Goal: Navigation & Orientation: Find specific page/section

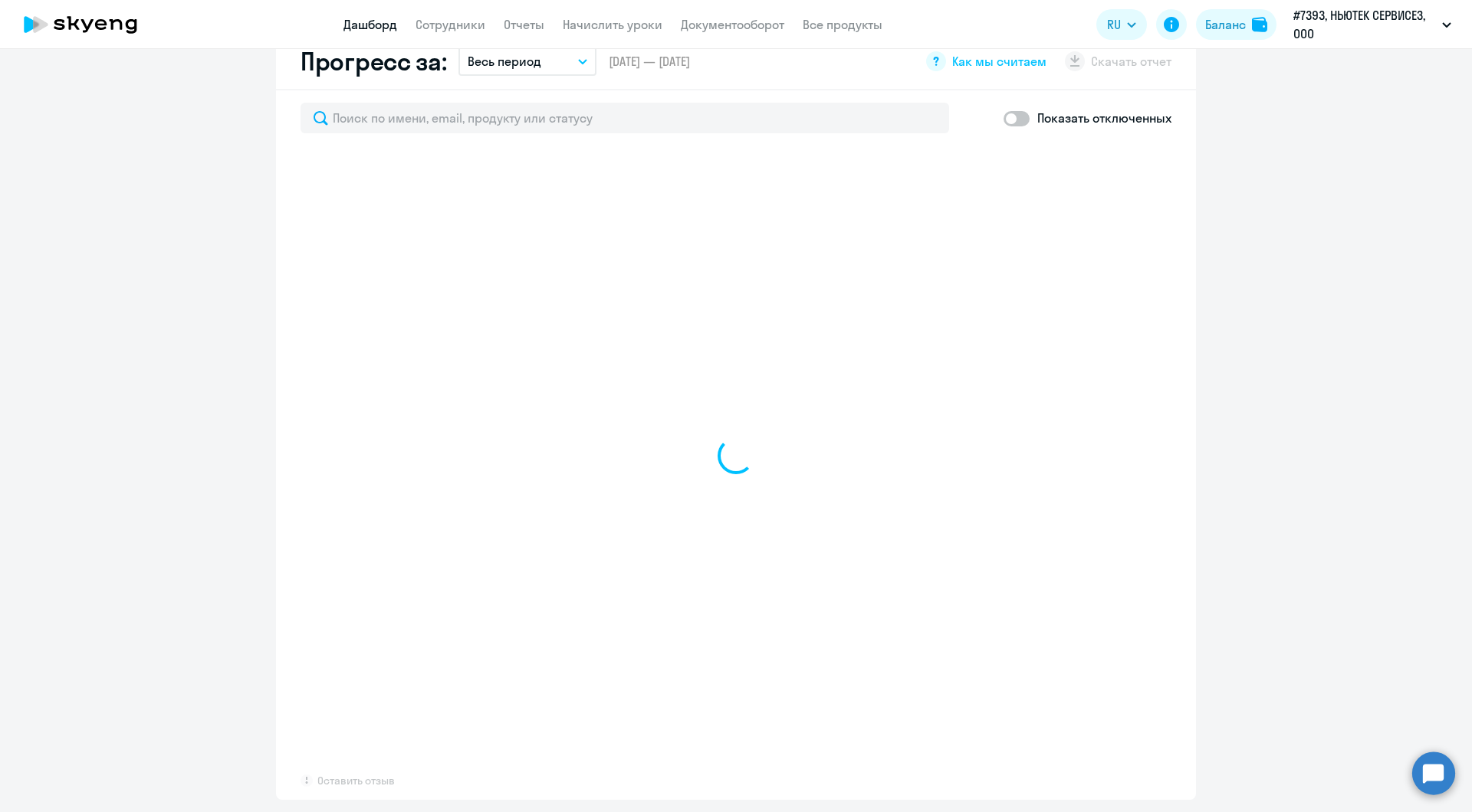
scroll to position [862, 0]
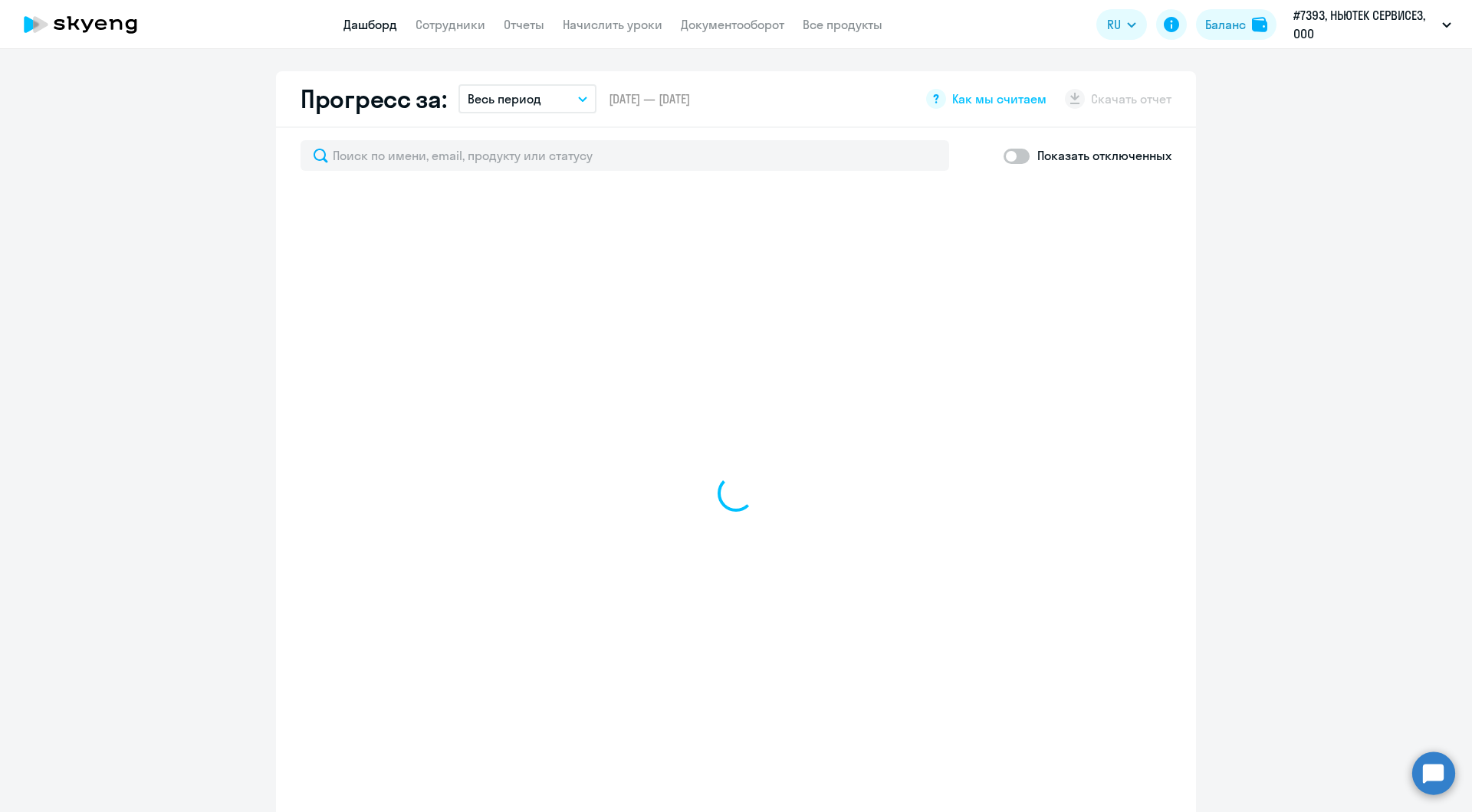
select select "30"
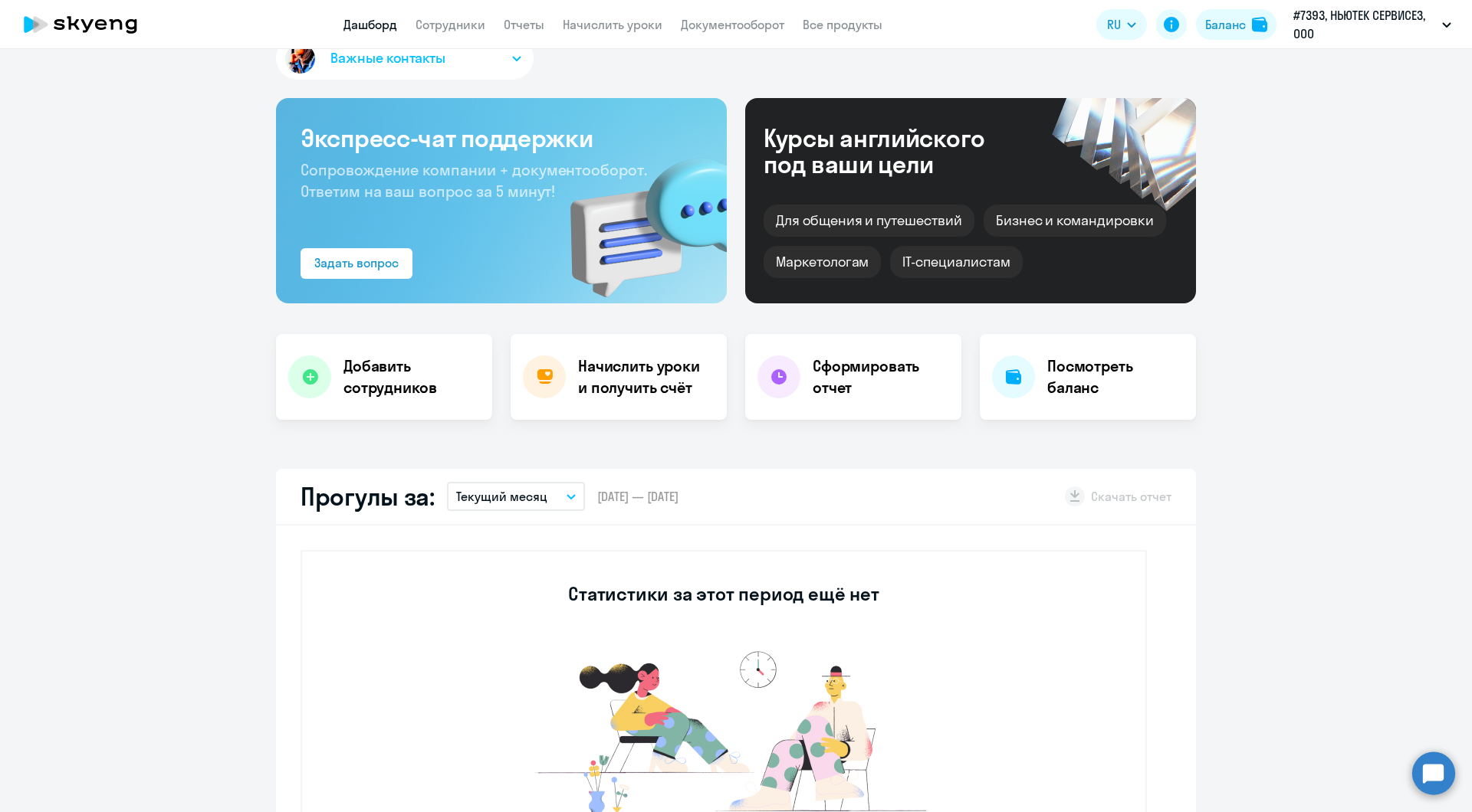
scroll to position [0, 0]
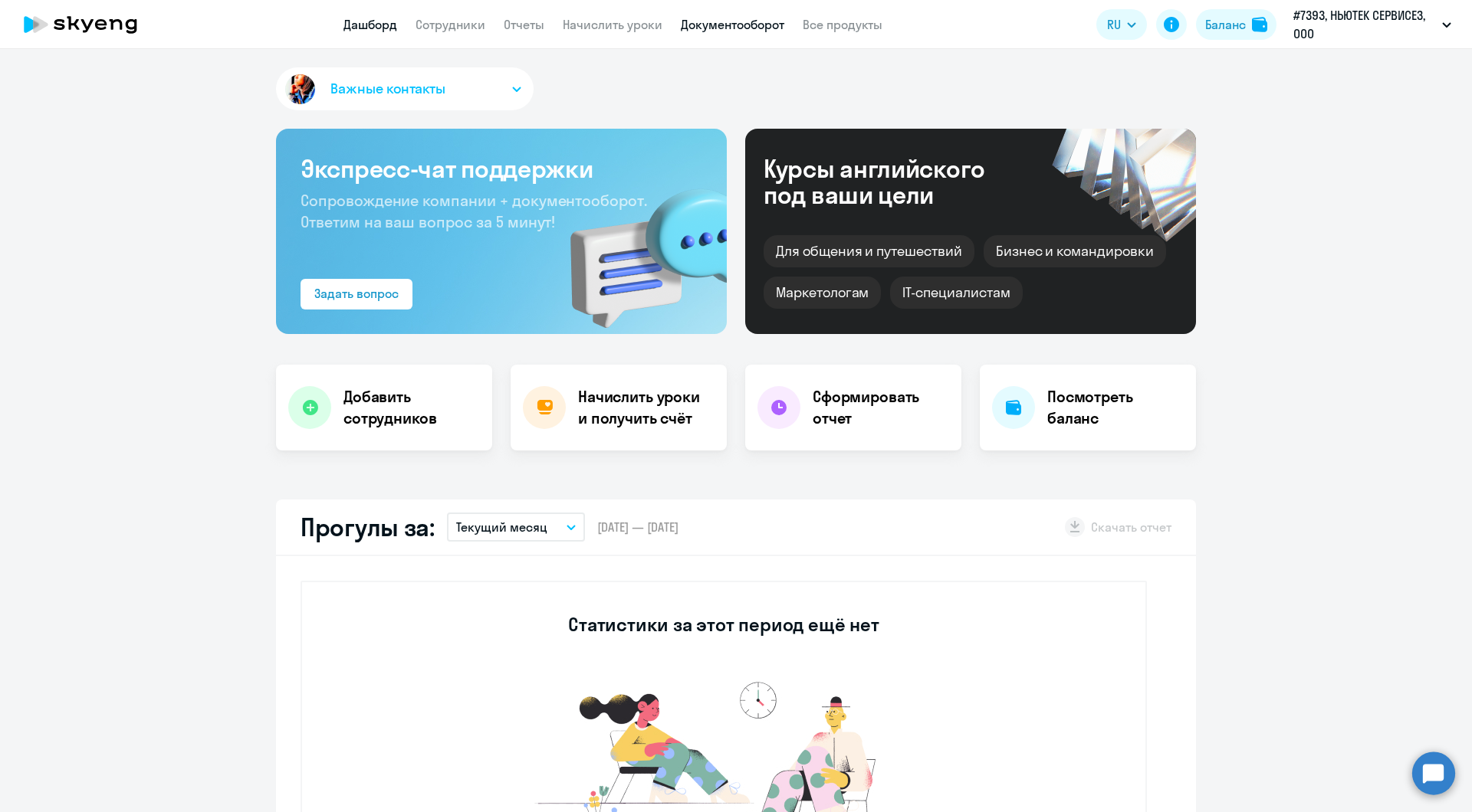
click at [722, 30] on link "Документооборот" at bounding box center [733, 24] width 103 height 16
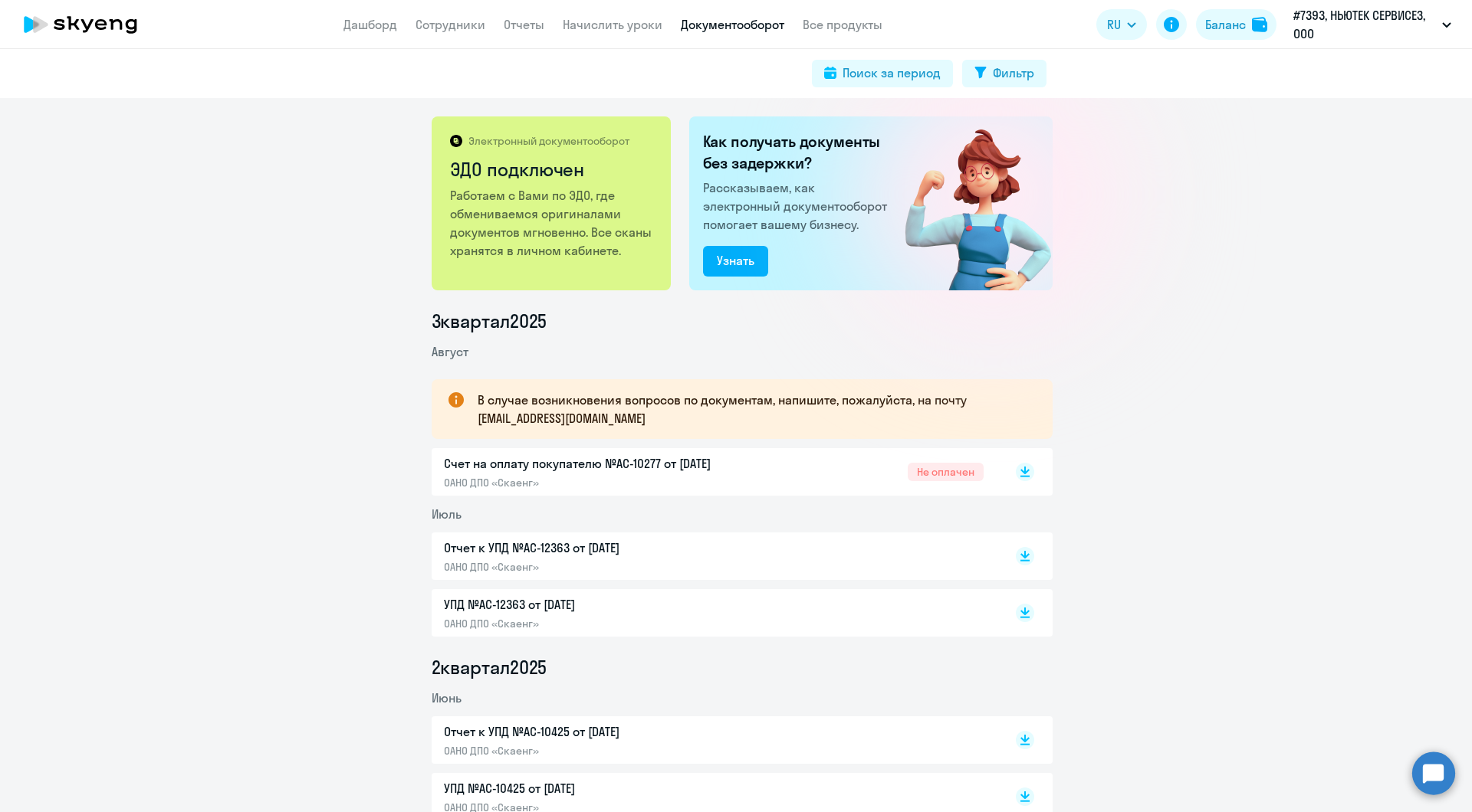
click at [645, 473] on div "Счет на оплату покупателю №AC-10277 от [DATE] ОАНО ДПО «Скаенг»" at bounding box center [604, 472] width 322 height 35
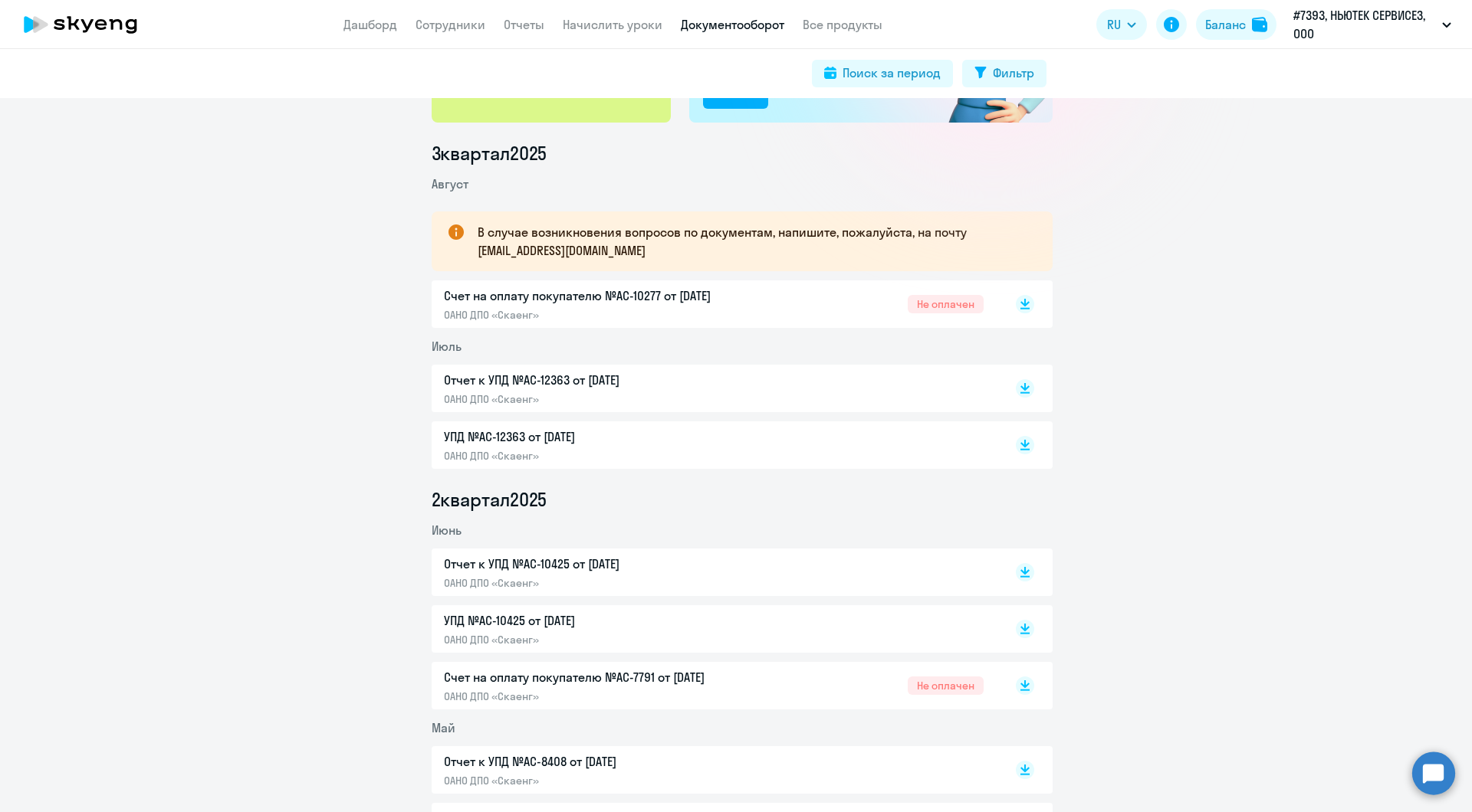
scroll to position [173, 0]
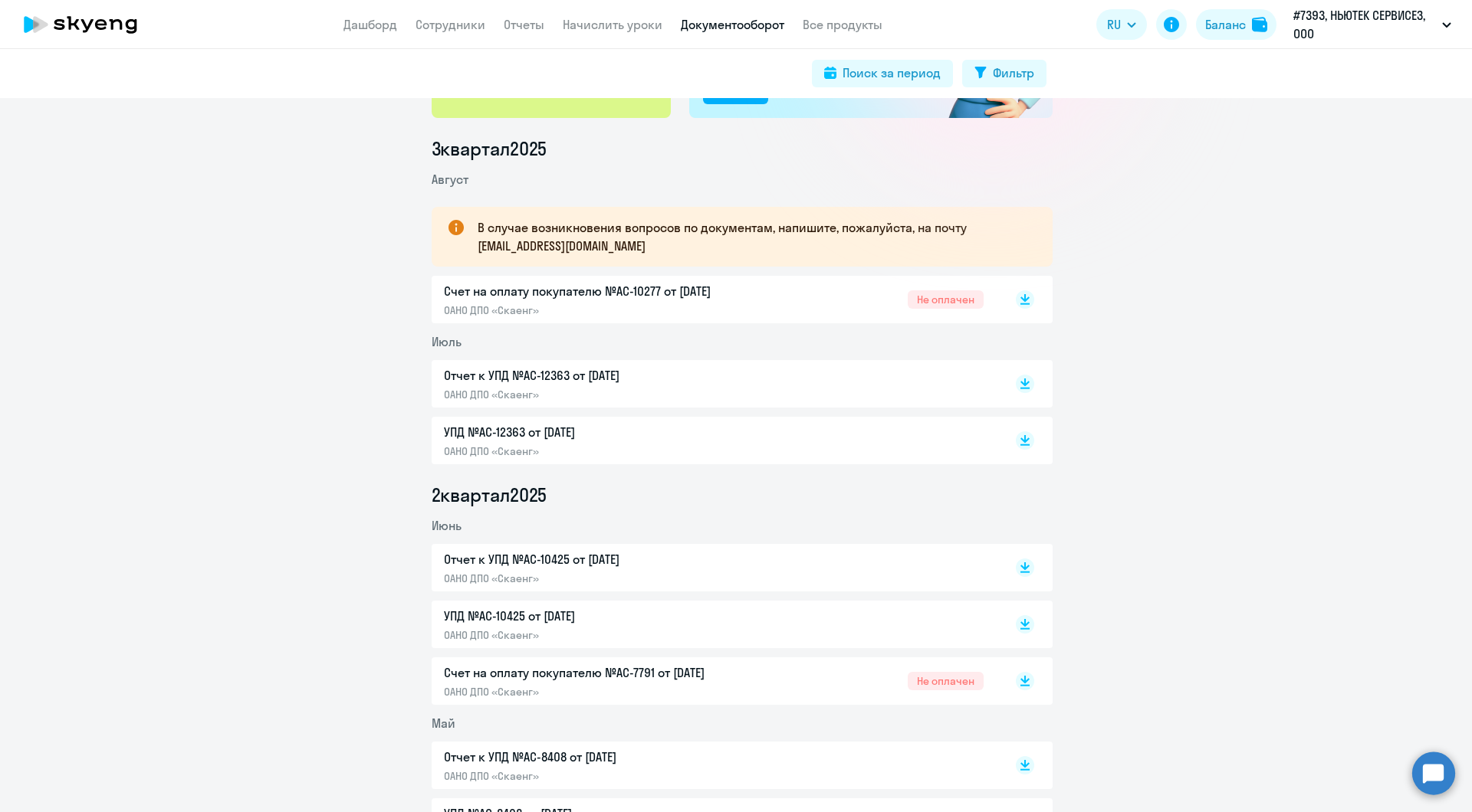
click at [661, 683] on div "Счет на оплату покупателю №AC-7791 от [DATE] ОАНО ДПО «Скаенг»" at bounding box center [604, 681] width 322 height 35
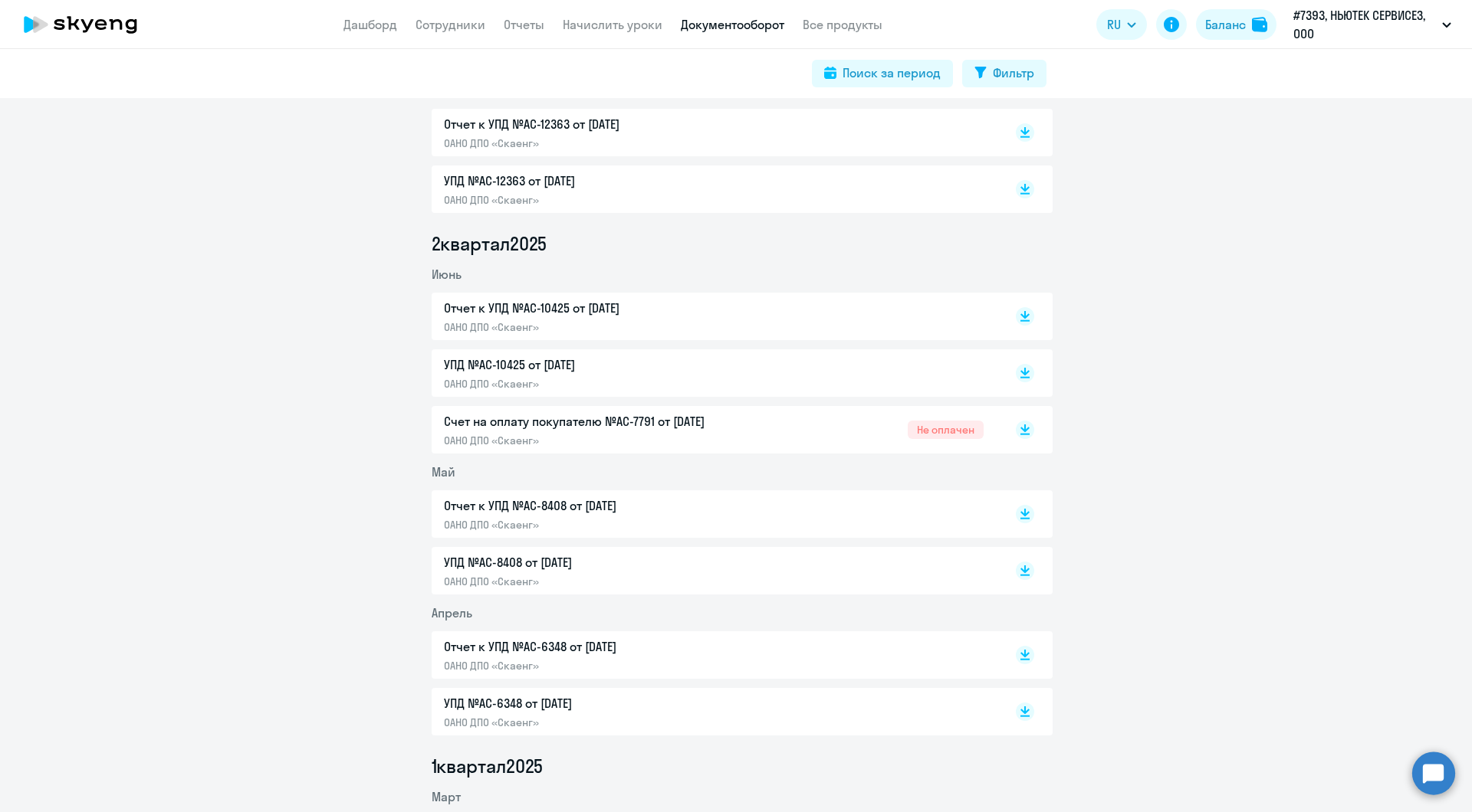
scroll to position [441, 0]
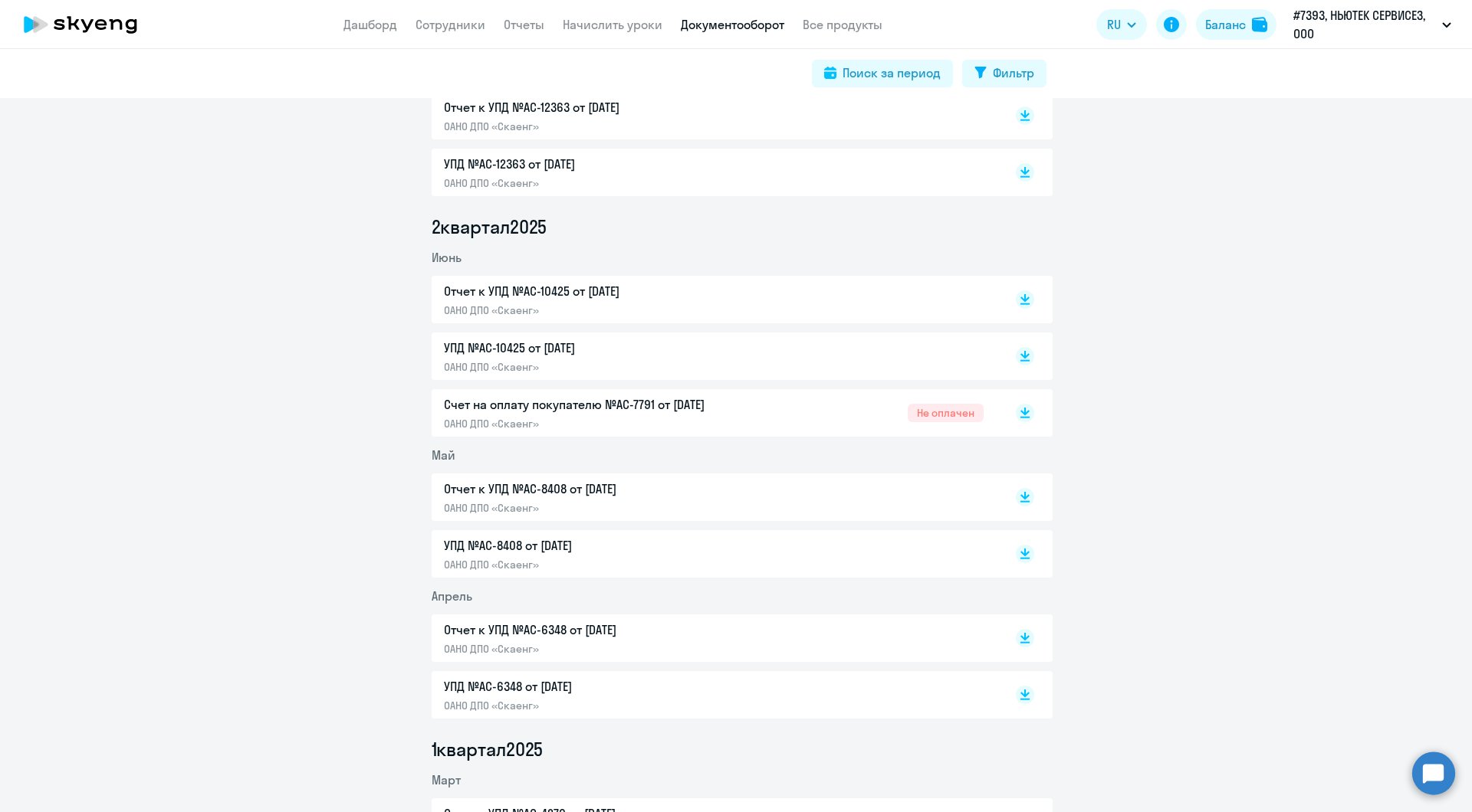
click at [612, 640] on div "Отчет к УПД №AC-6348 от [DATE] ОАНО ДПО «Скаенг»" at bounding box center [604, 639] width 322 height 35
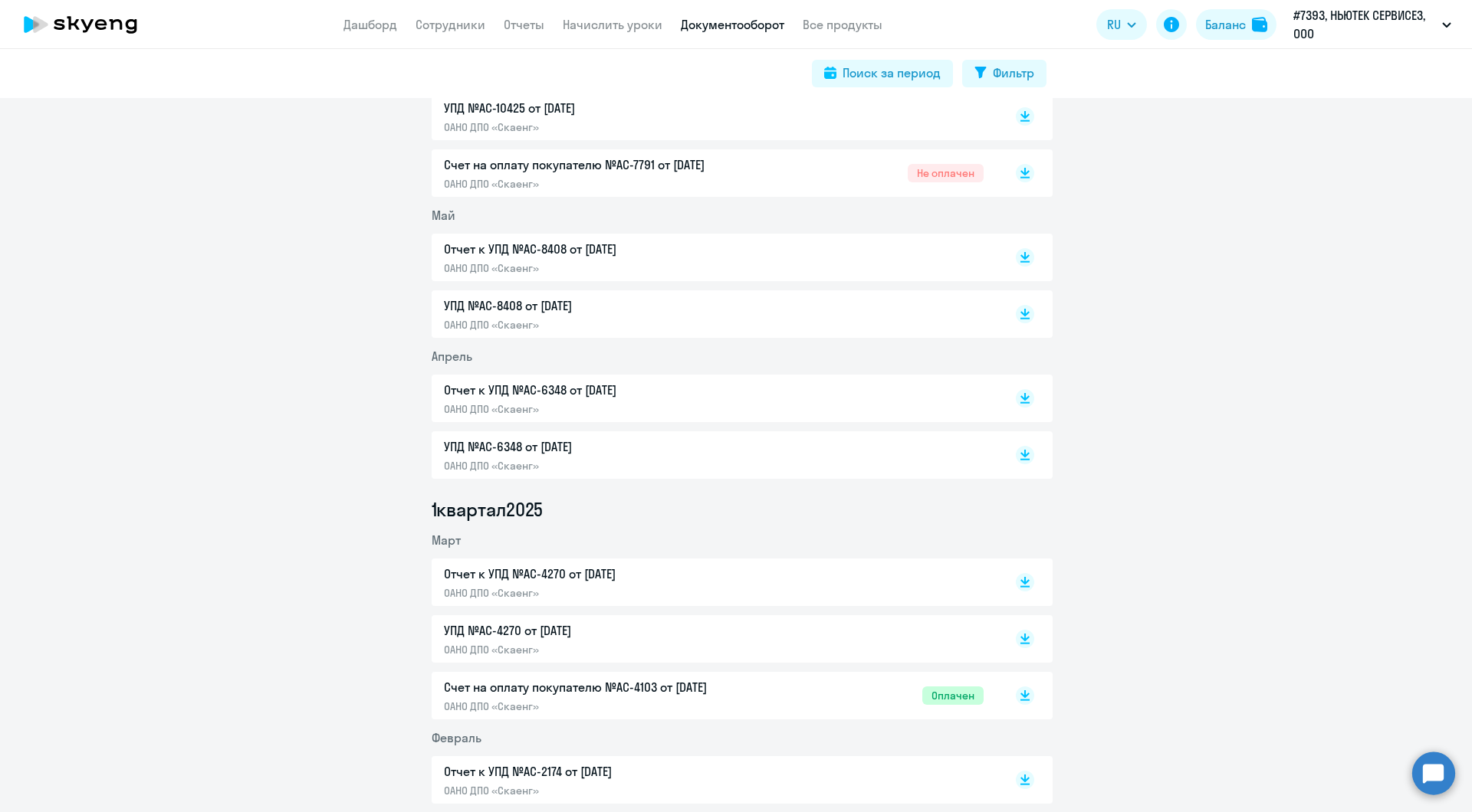
scroll to position [728, 0]
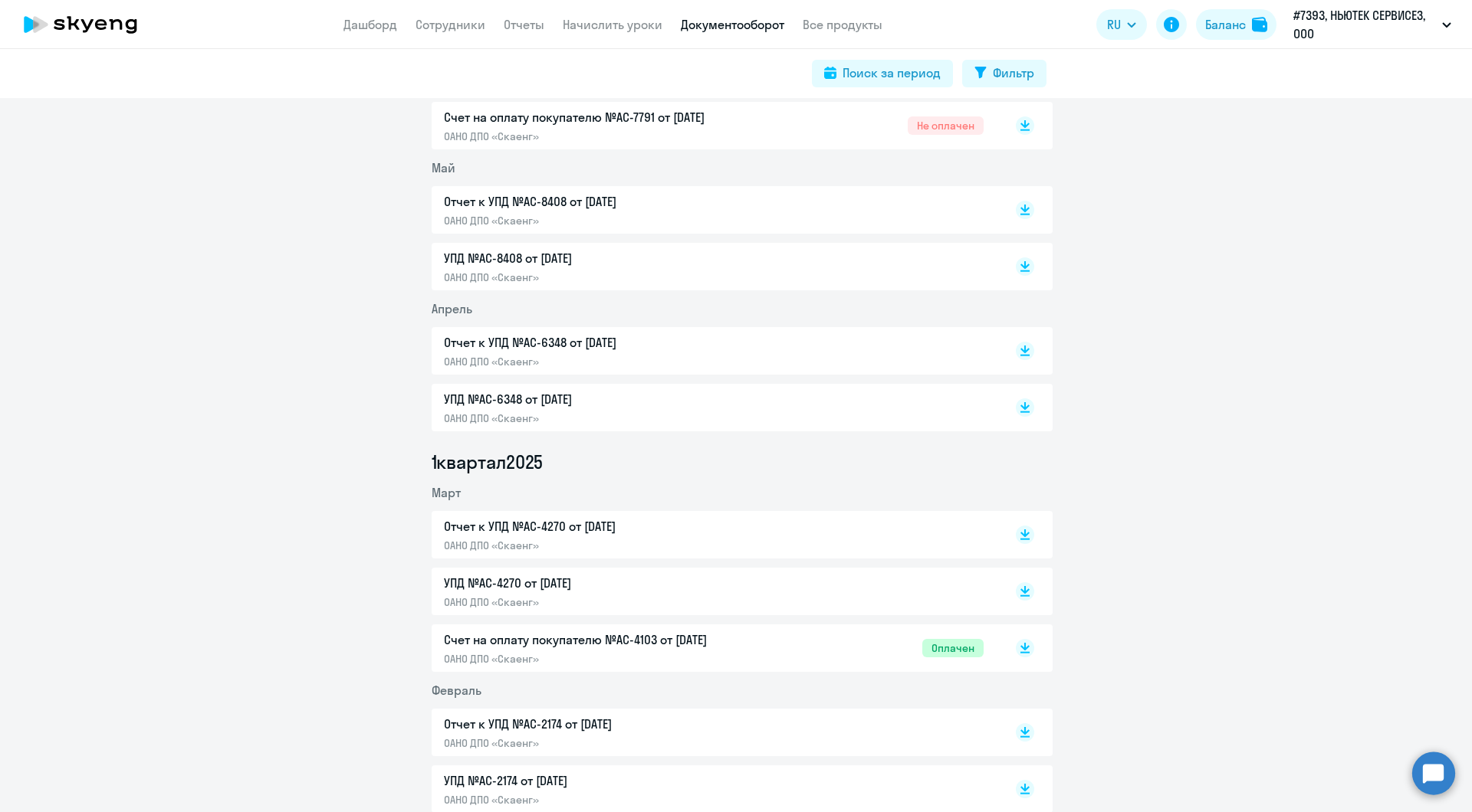
click at [594, 649] on p "Счет на оплату покупателю №AC-4103 от [DATE]" at bounding box center [604, 640] width 322 height 18
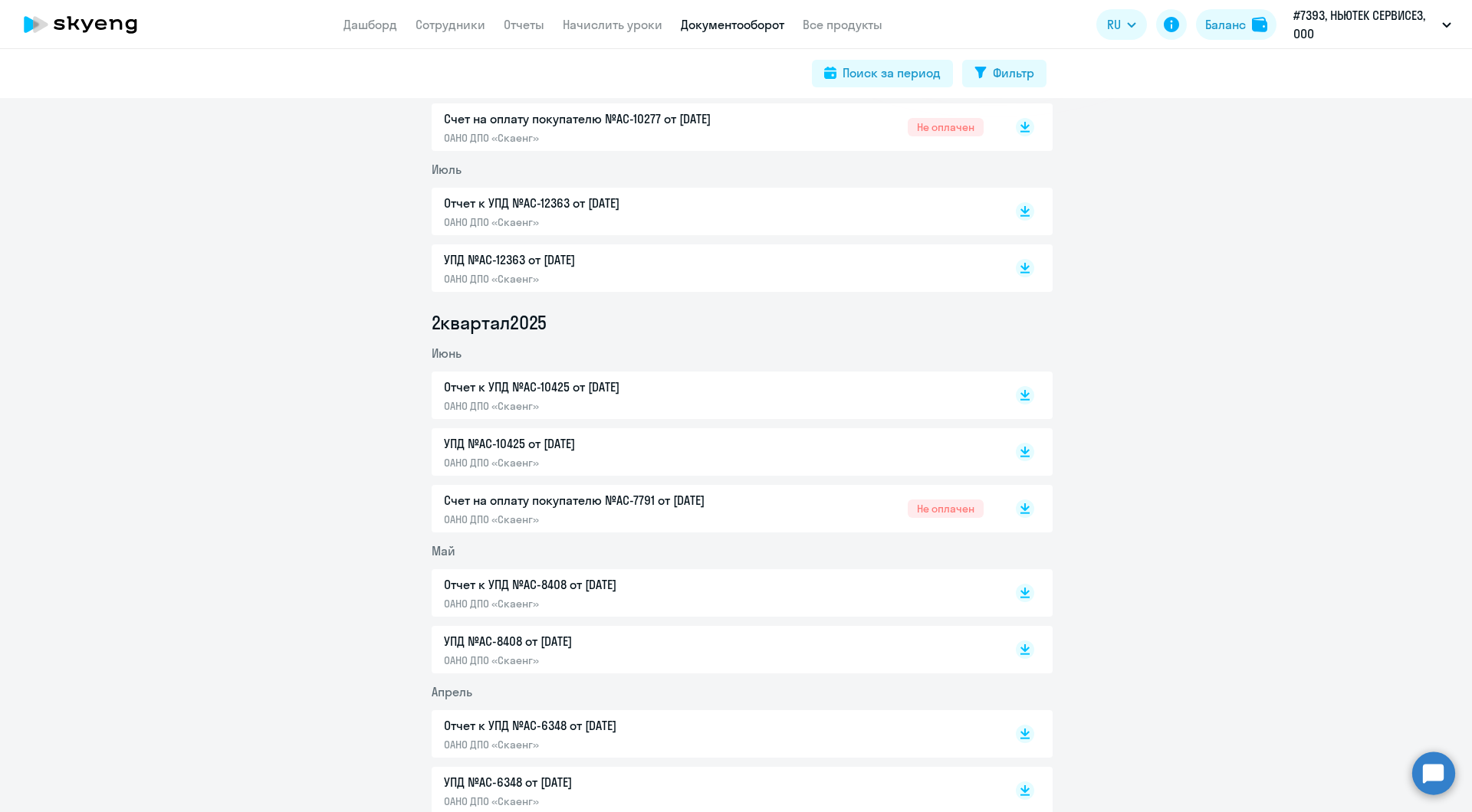
scroll to position [0, 0]
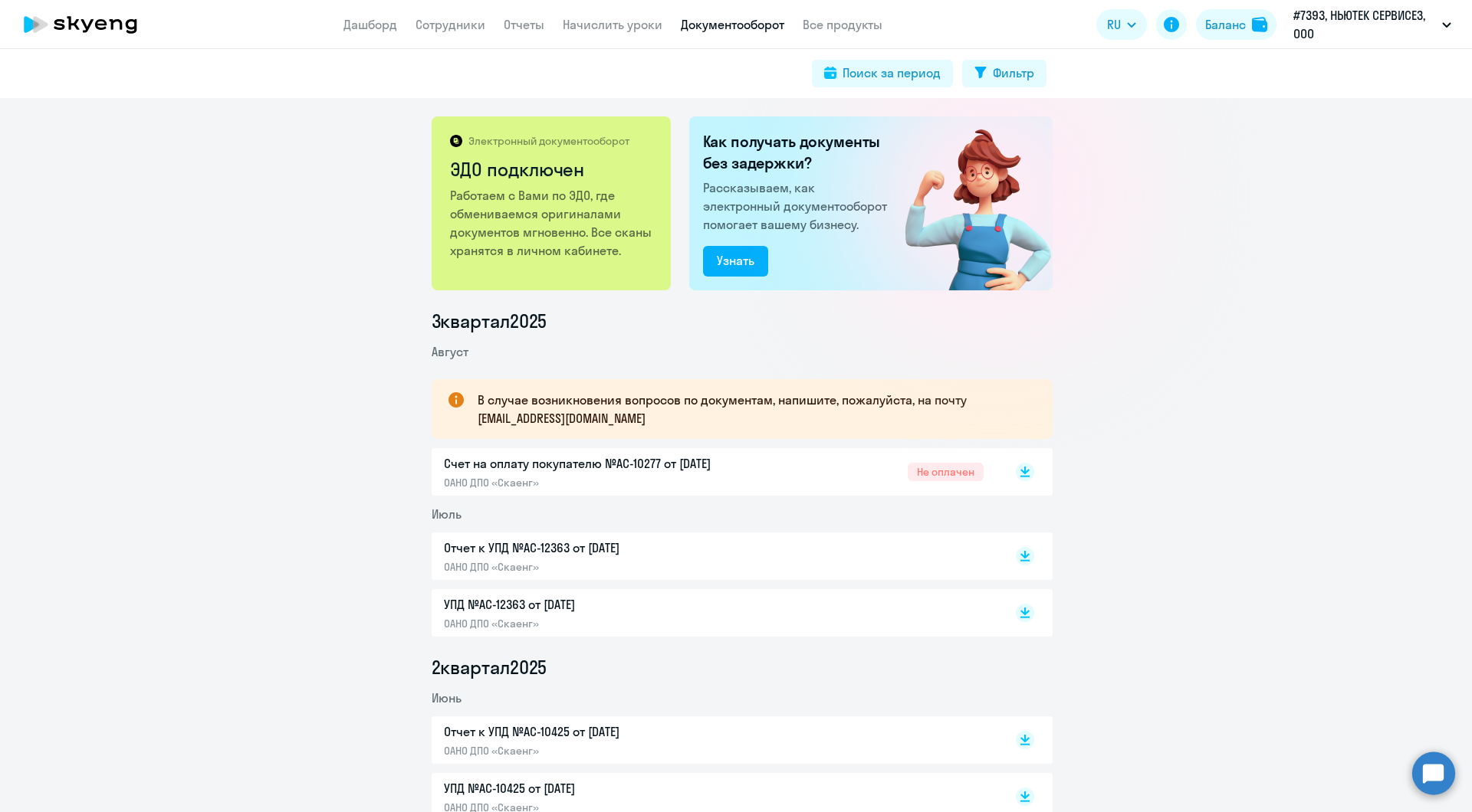
click at [90, 15] on icon at bounding box center [80, 25] width 135 height 39
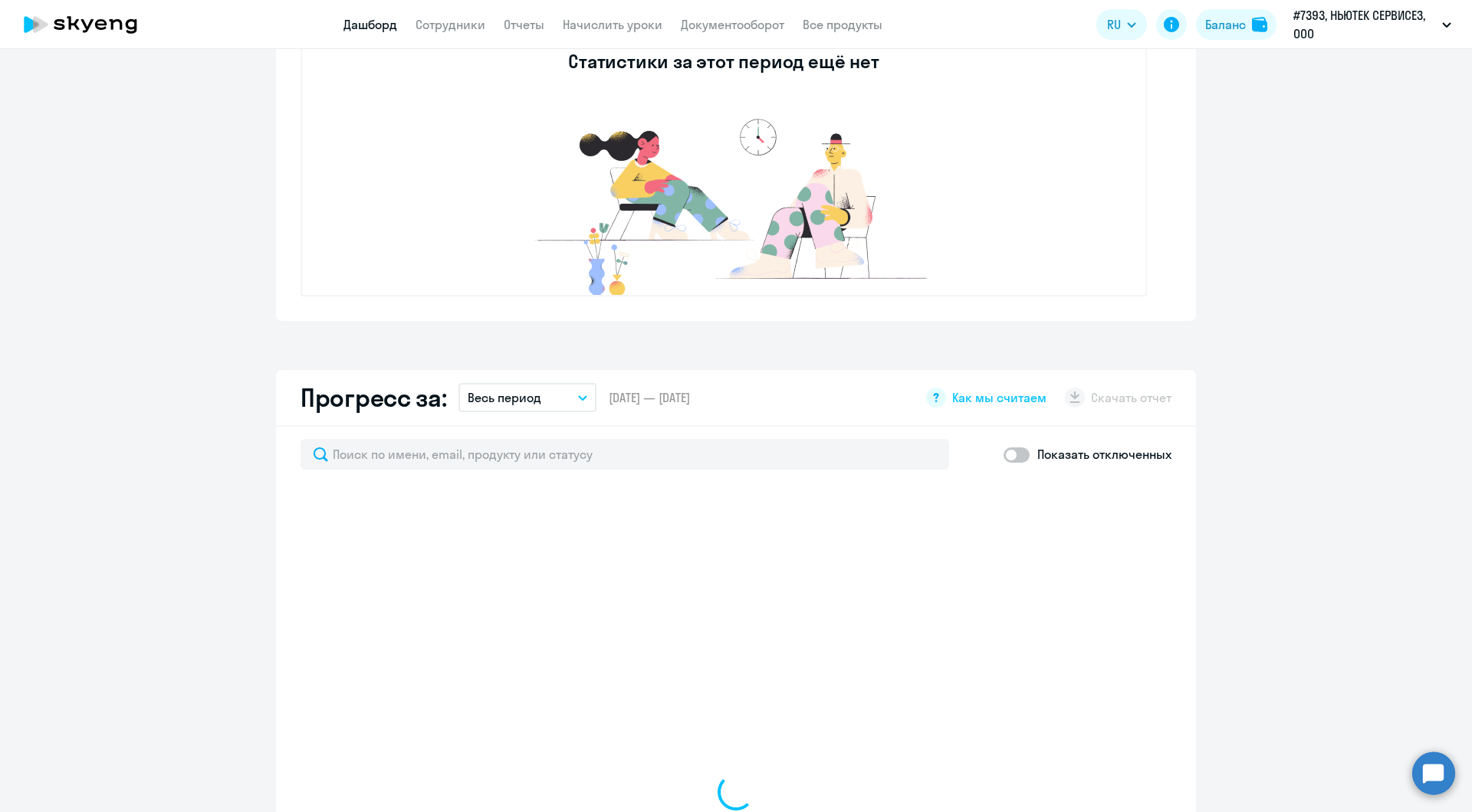
scroll to position [690, 0]
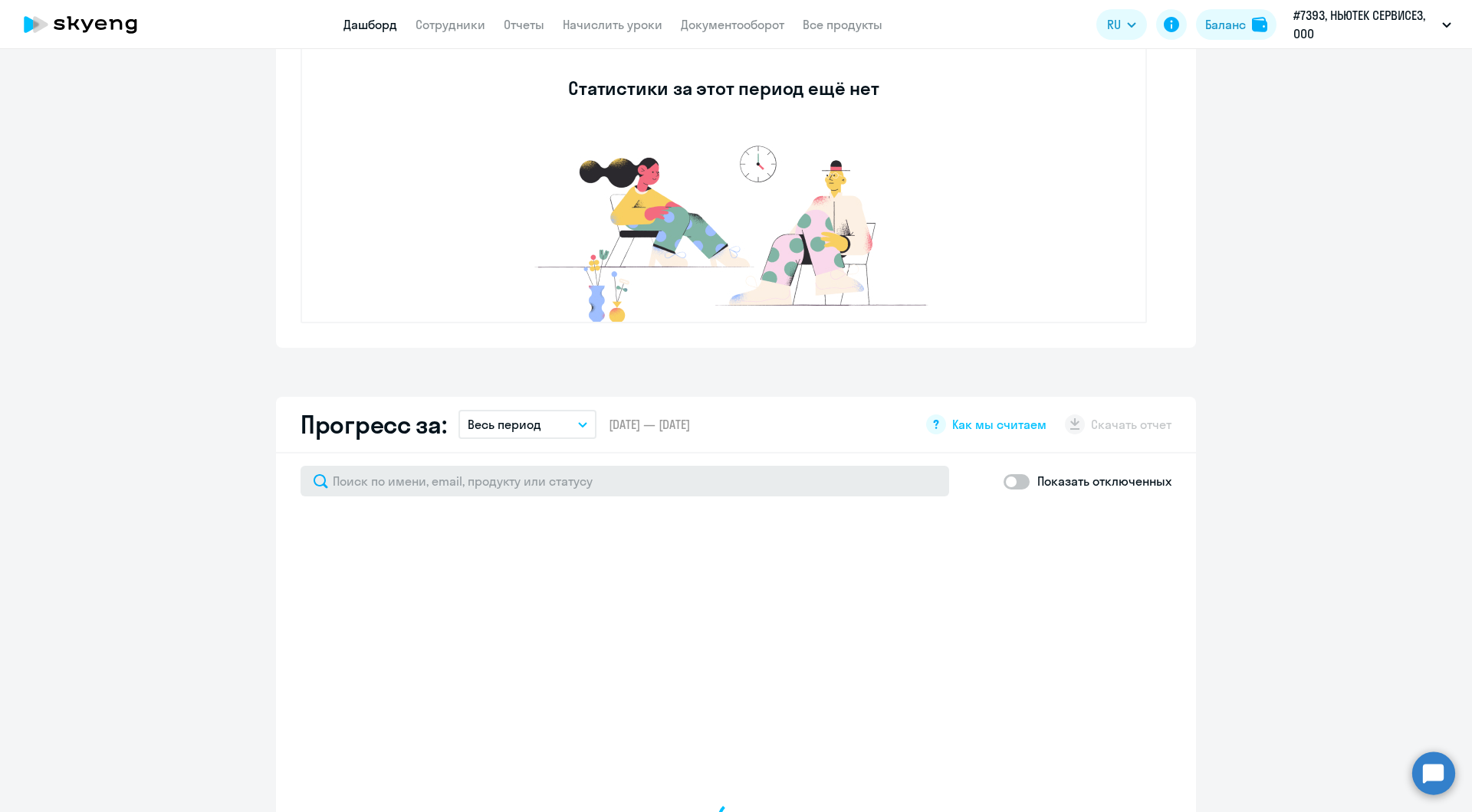
select select "30"
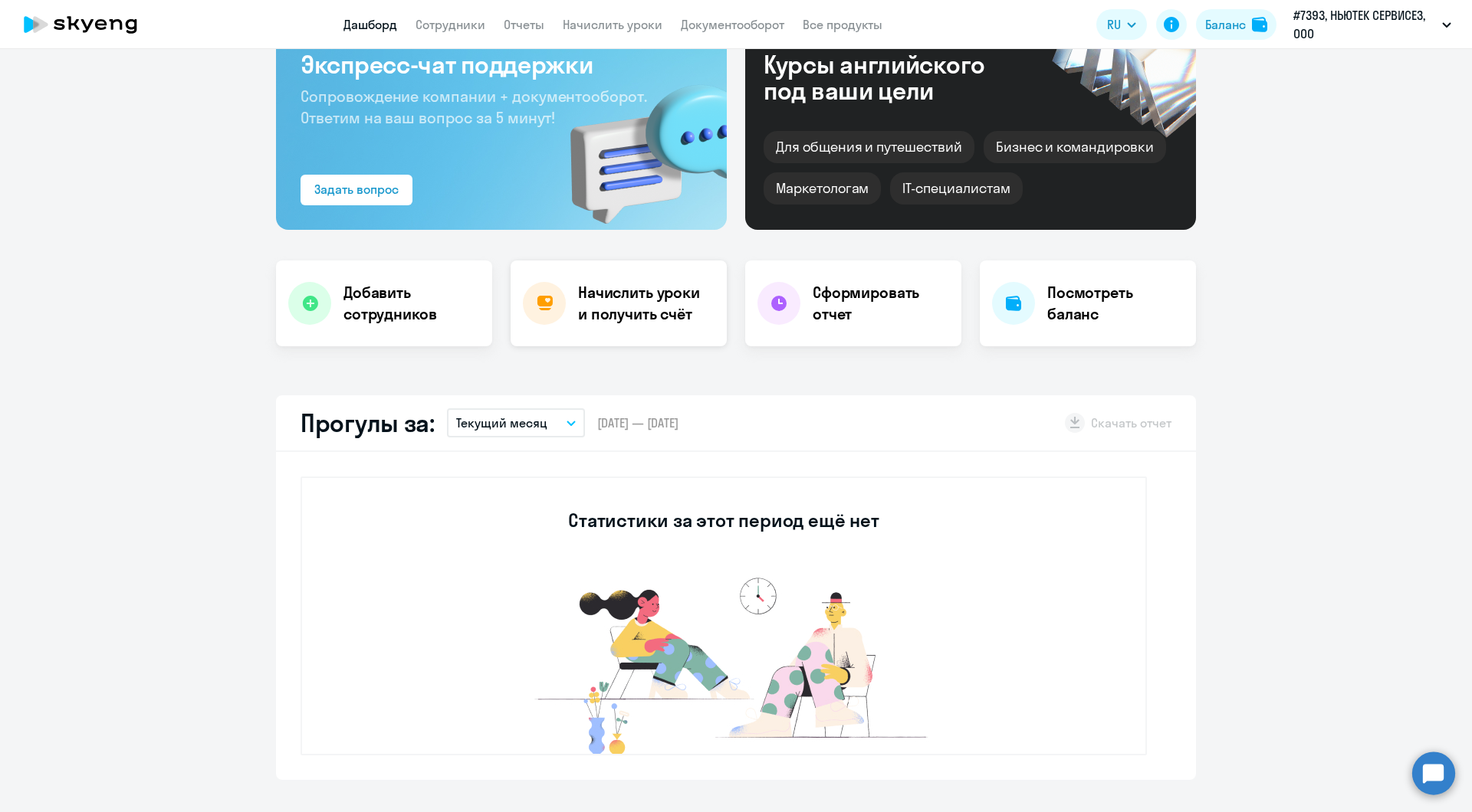
scroll to position [0, 0]
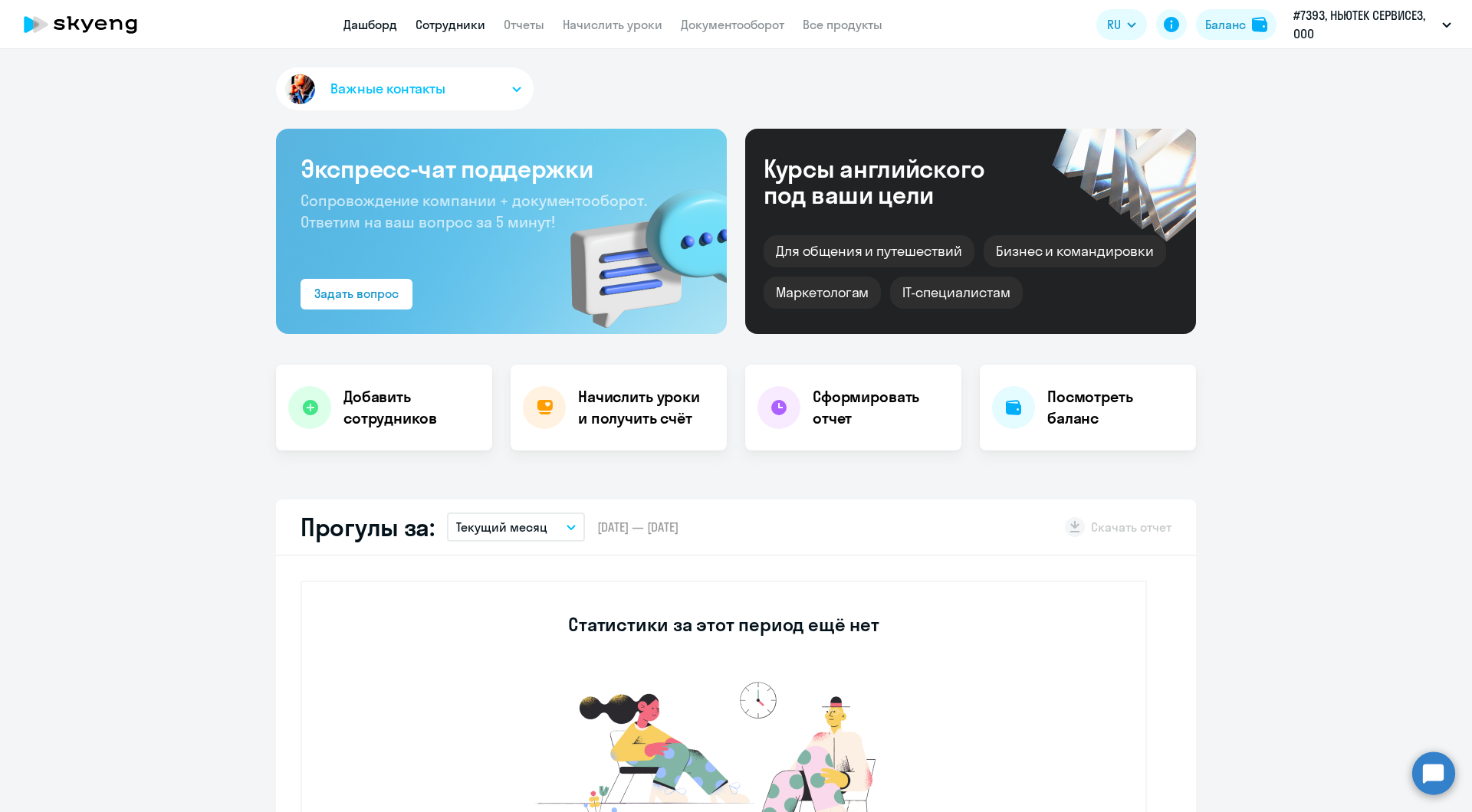
click at [437, 24] on link "Сотрудники" at bounding box center [450, 24] width 70 height 16
select select "30"
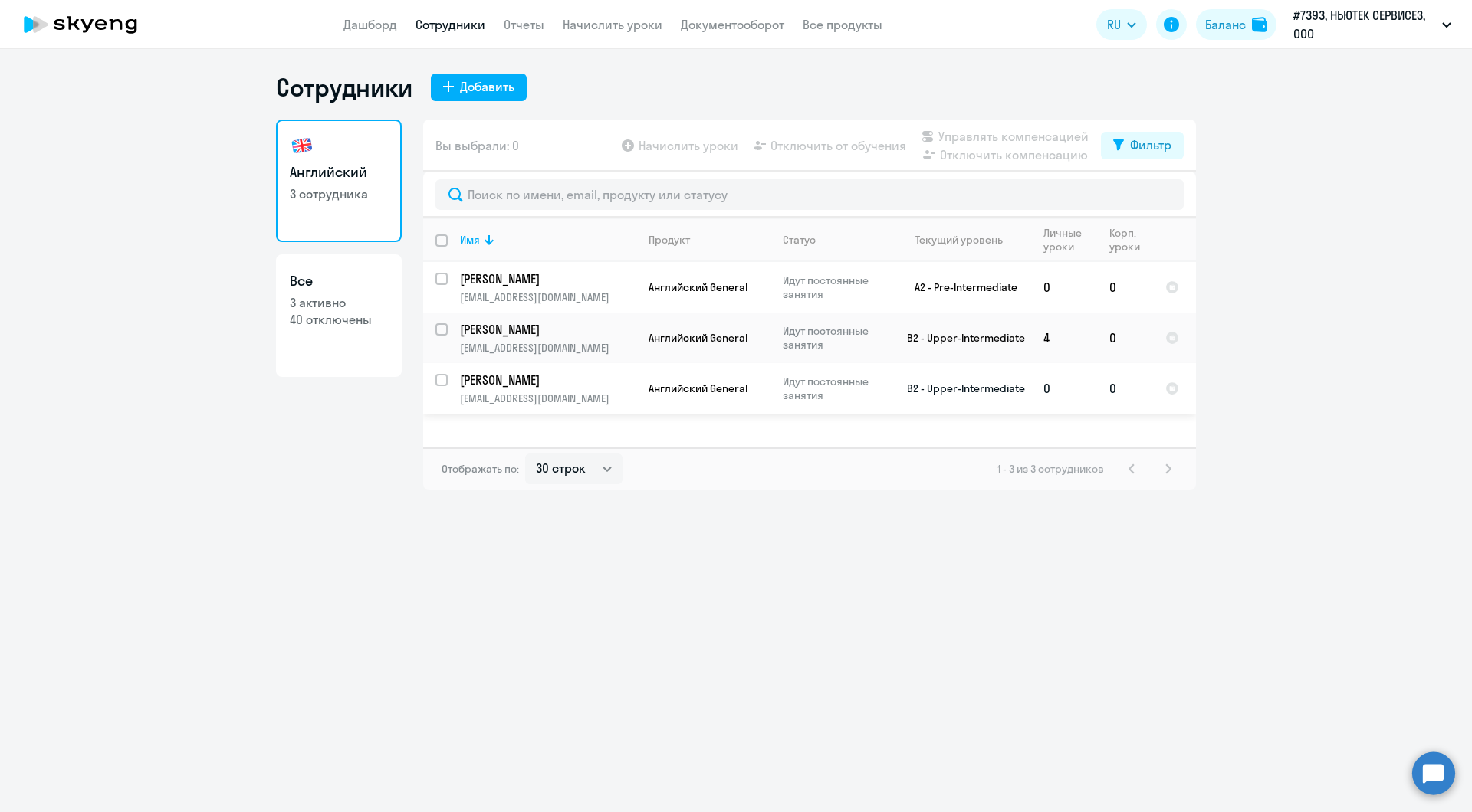
click at [522, 388] on p "[PERSON_NAME]" at bounding box center [546, 380] width 174 height 17
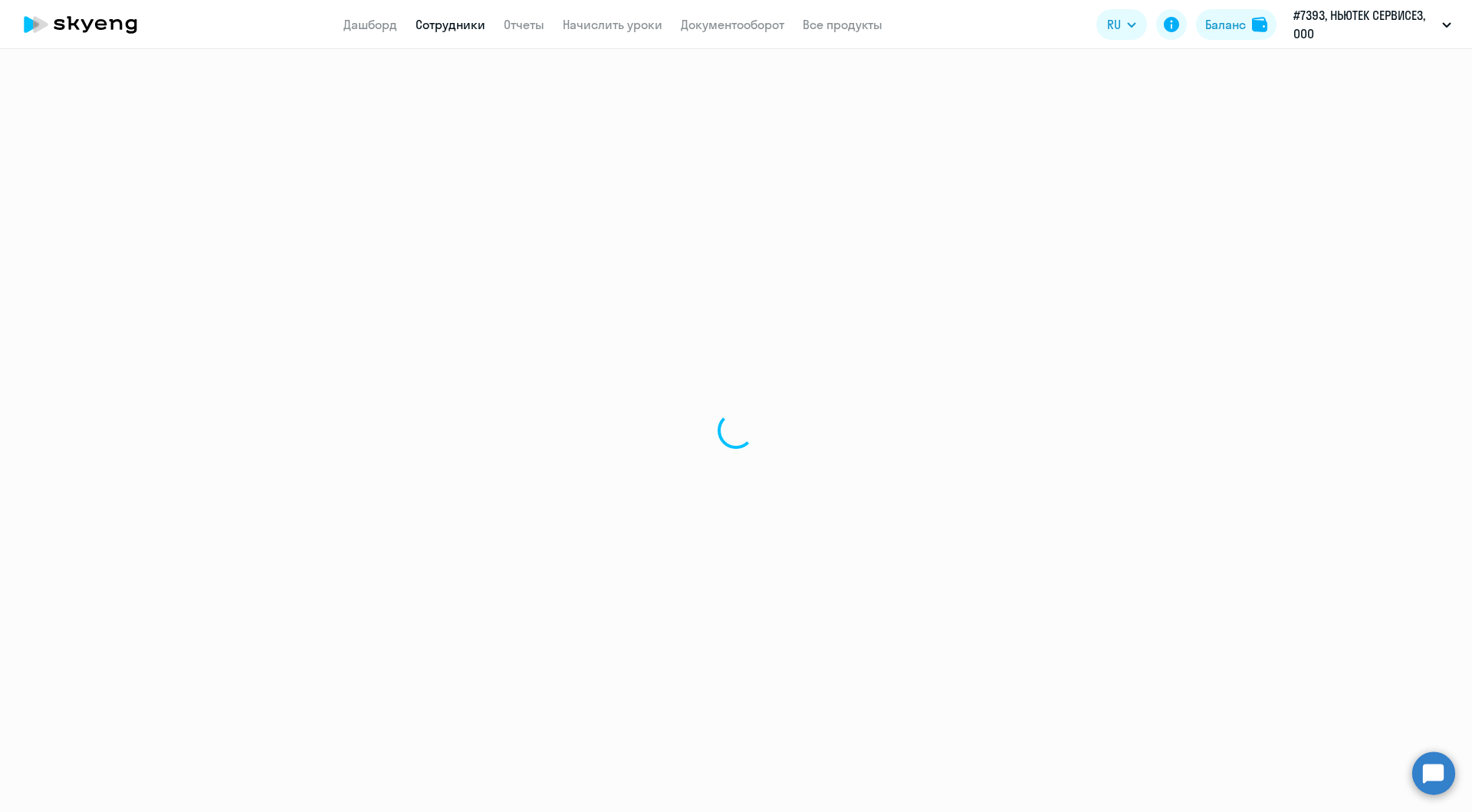
select select "english"
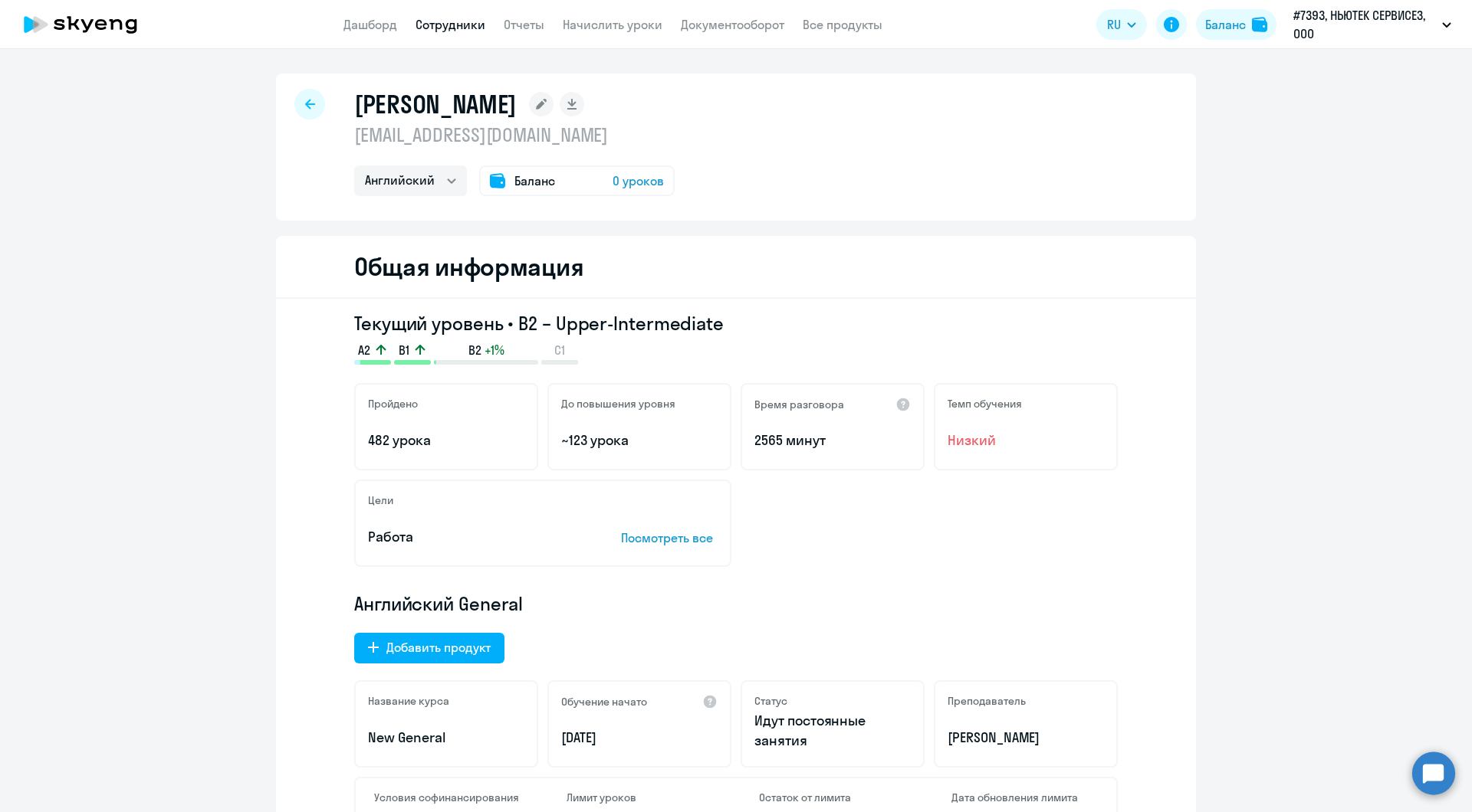
click at [310, 104] on div at bounding box center [309, 103] width 30 height 30
select select "30"
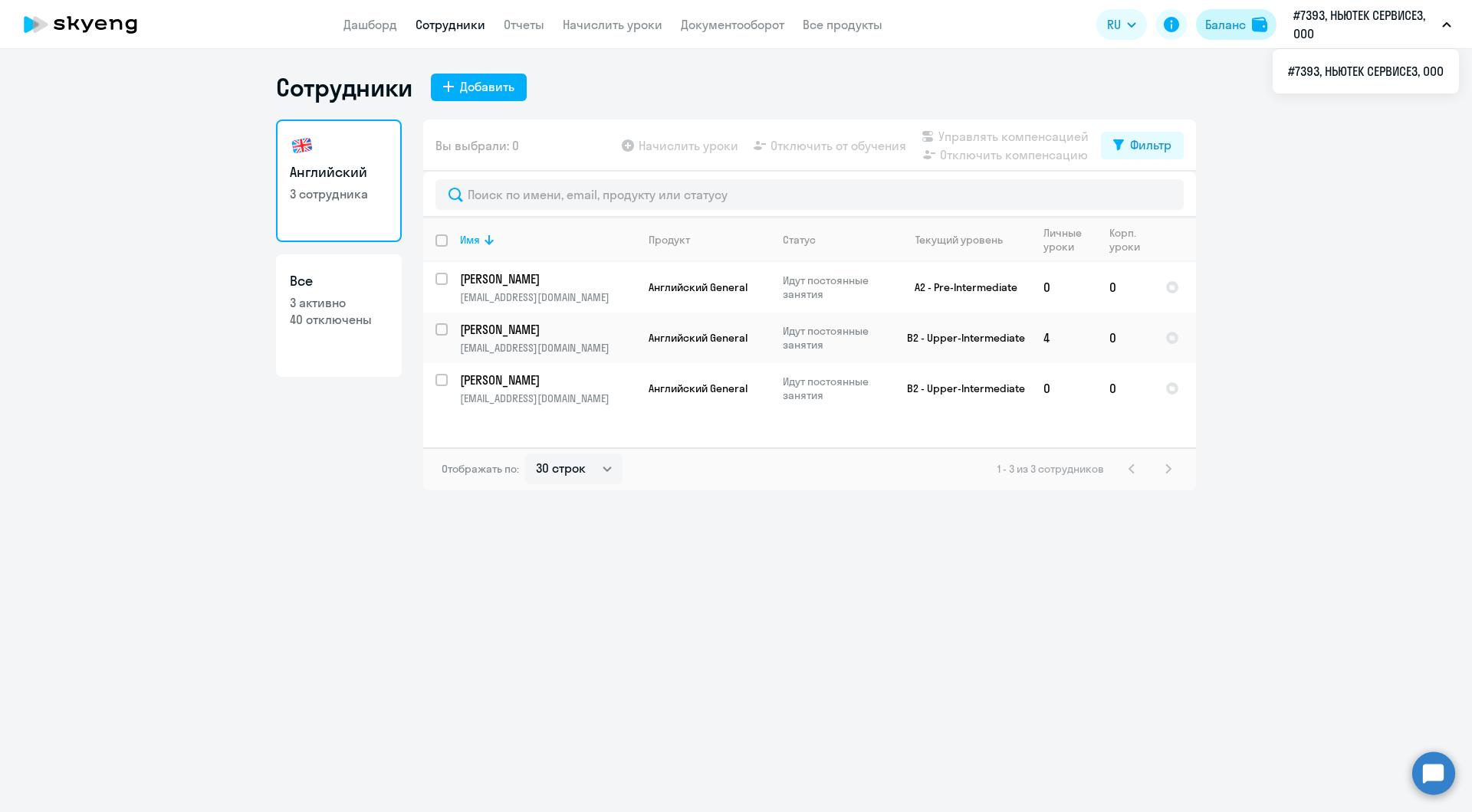
click at [1254, 30] on img at bounding box center [1259, 24] width 16 height 16
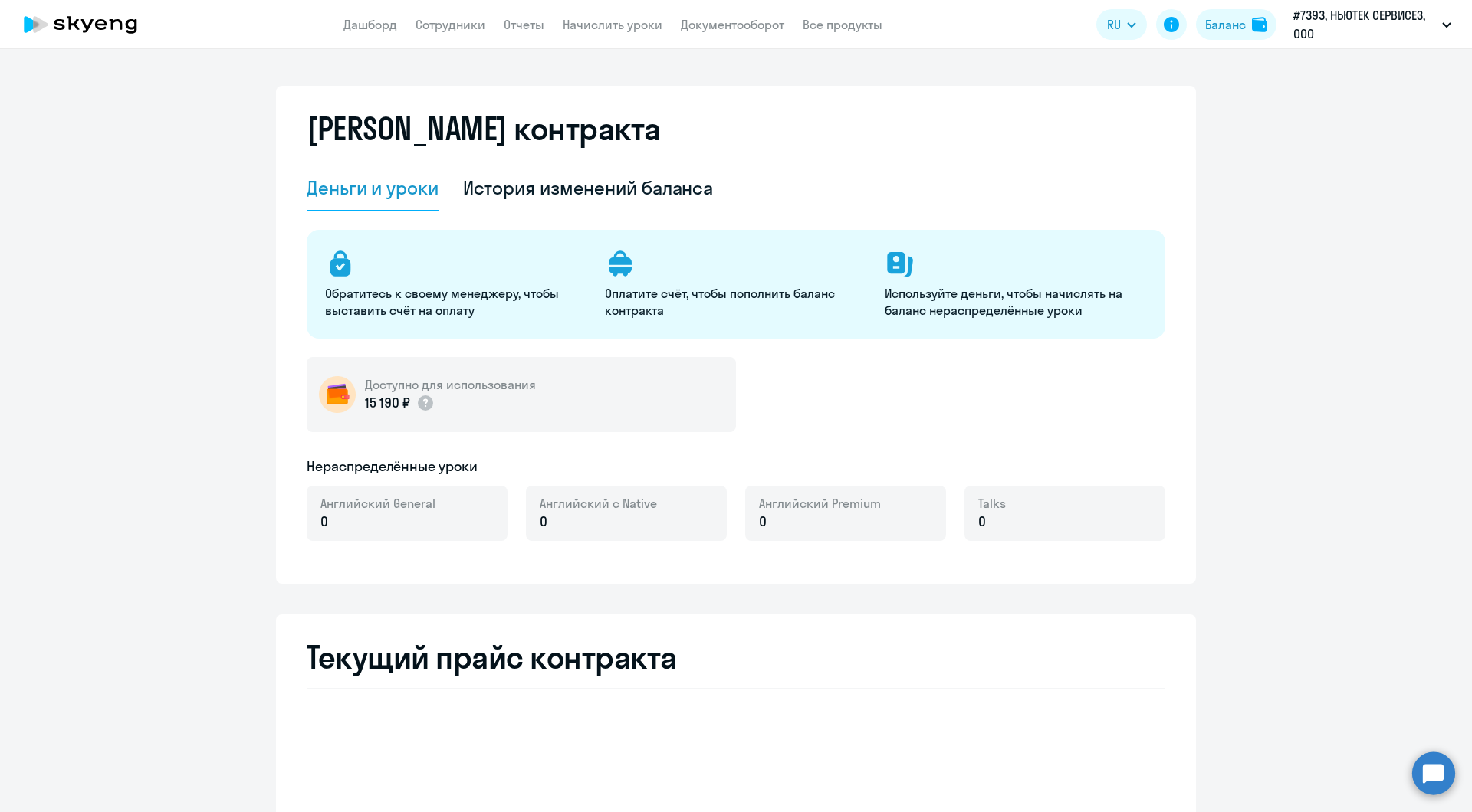
select select "english_adult_not_native_speaker"
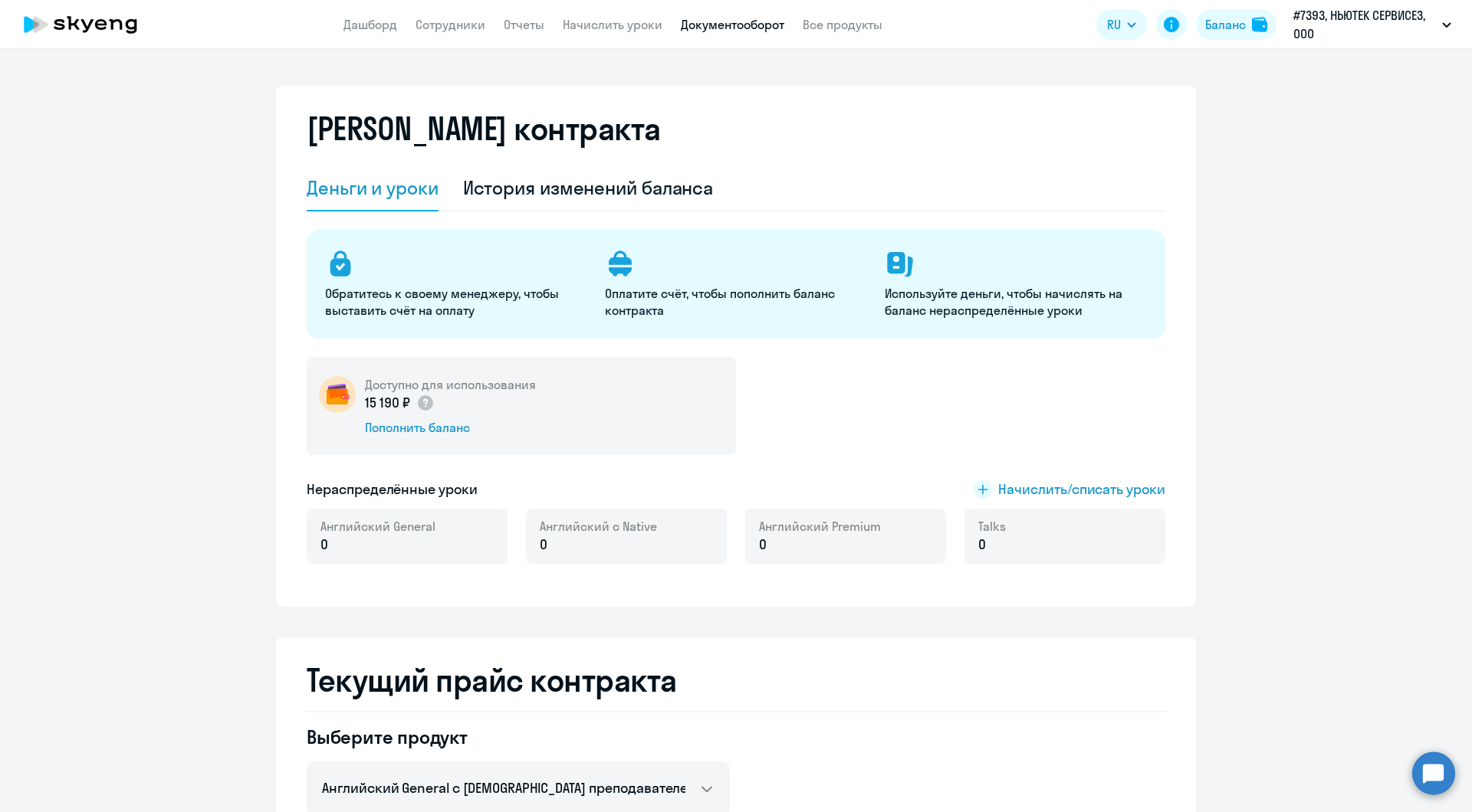
click at [727, 19] on link "Документооборот" at bounding box center [733, 24] width 103 height 16
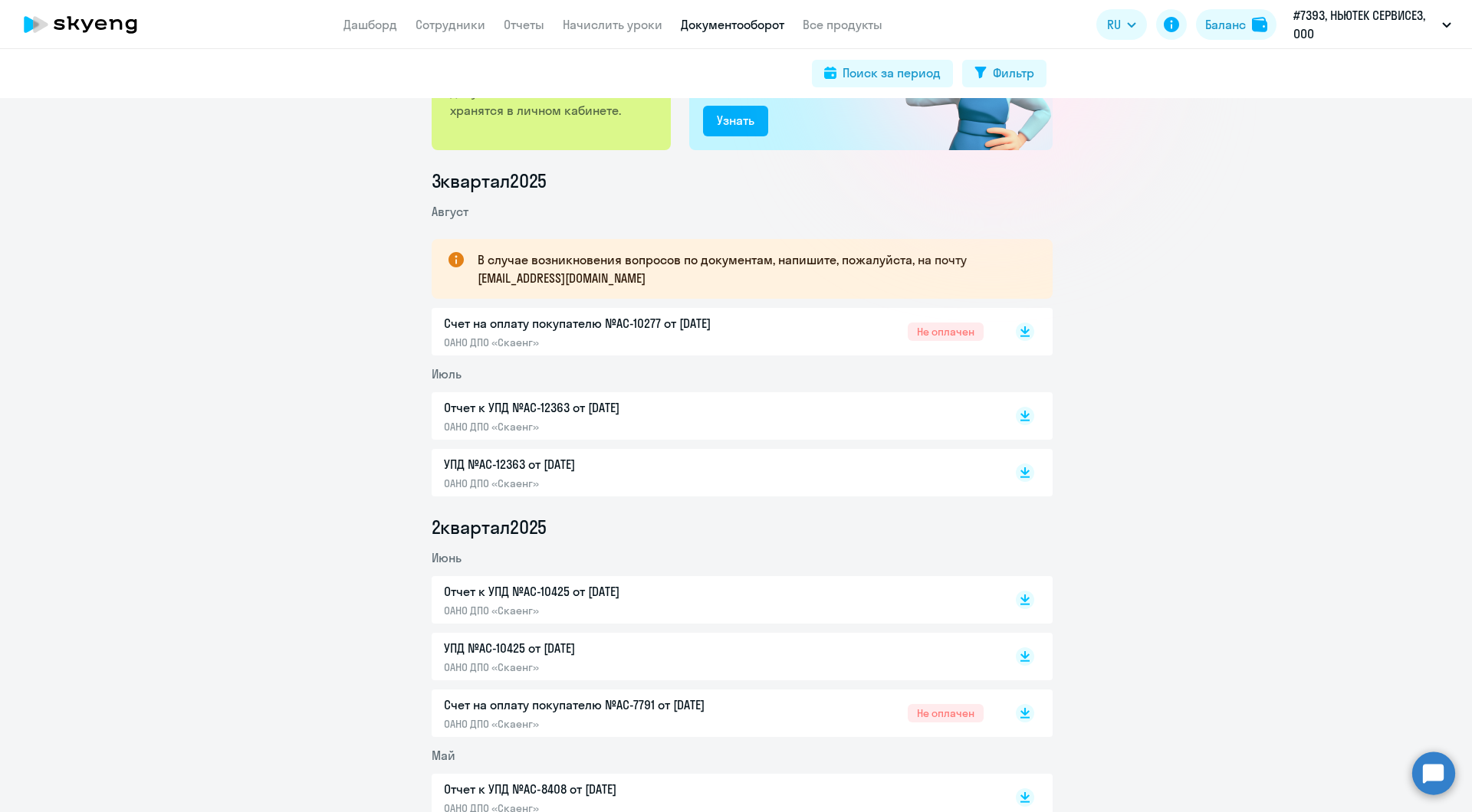
scroll to position [192, 0]
